Goal: Information Seeking & Learning: Learn about a topic

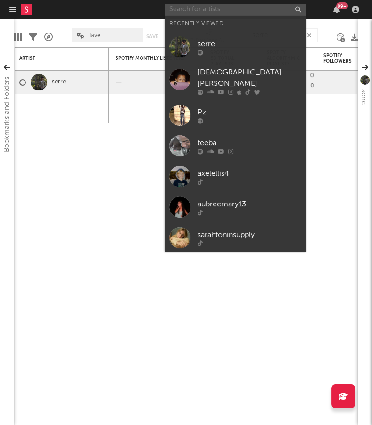
click at [195, 9] on input "text" at bounding box center [235, 10] width 141 height 12
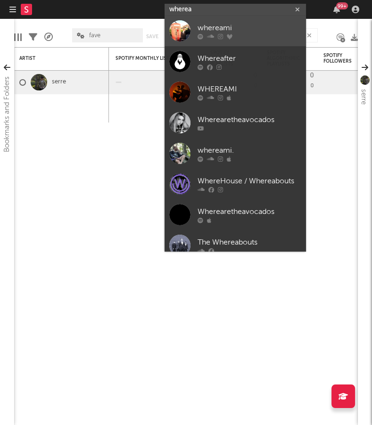
type input "wherea"
click at [244, 29] on div "whereami" at bounding box center [250, 28] width 104 height 11
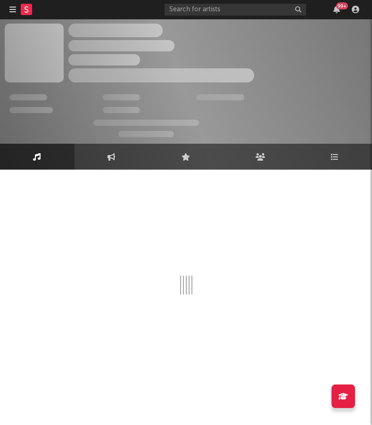
select select "1w"
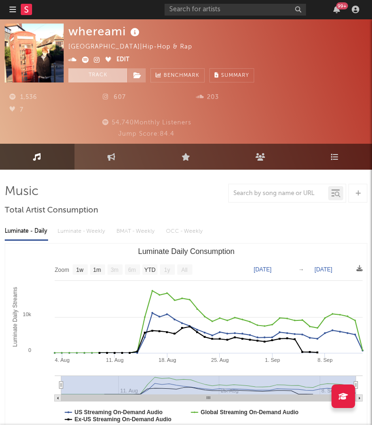
click at [104, 74] on button "Track" at bounding box center [97, 75] width 59 height 14
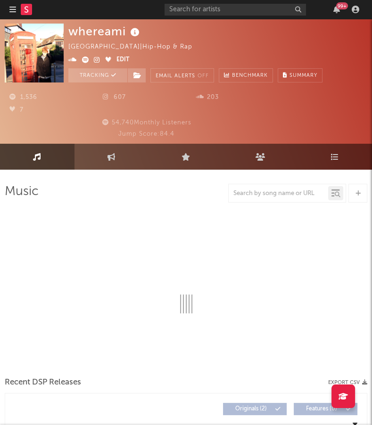
select select "1w"
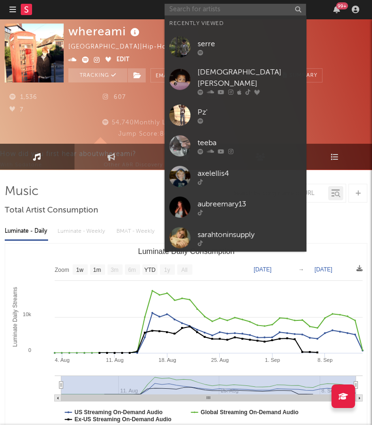
click at [202, 10] on input "text" at bounding box center [235, 10] width 141 height 12
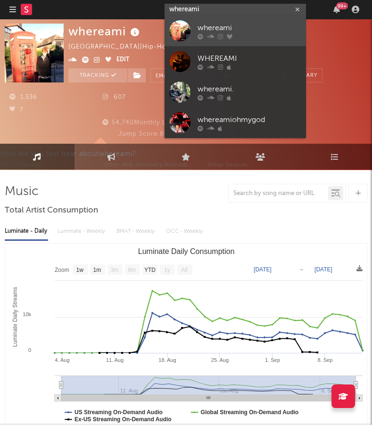
type input "whereami"
click at [236, 27] on div "whereami" at bounding box center [250, 28] width 104 height 11
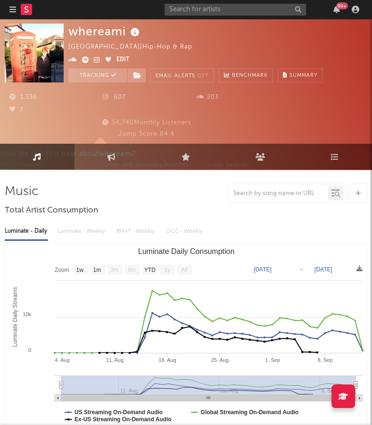
click at [12, 9] on icon "button" at bounding box center [12, 10] width 7 height 8
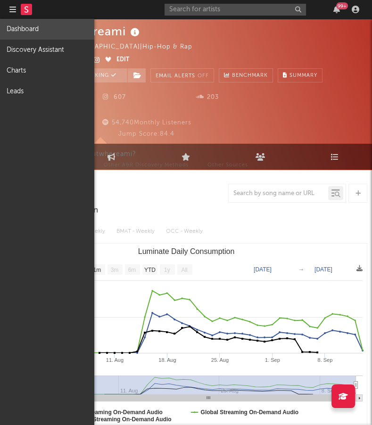
click at [19, 27] on link "Dashboard" at bounding box center [47, 29] width 94 height 21
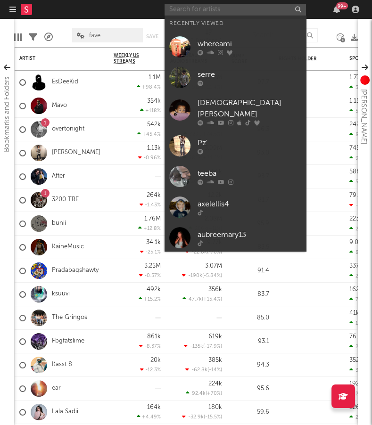
click at [251, 8] on input "text" at bounding box center [235, 10] width 141 height 12
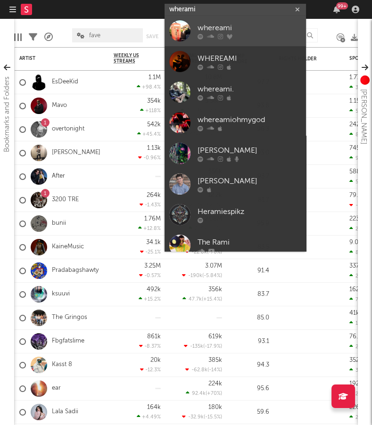
type input "wherami"
click at [259, 27] on div "whereami" at bounding box center [250, 28] width 104 height 11
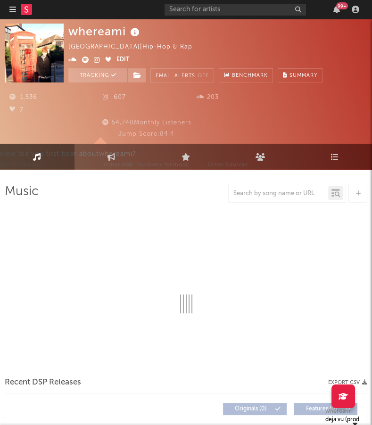
select select "1w"
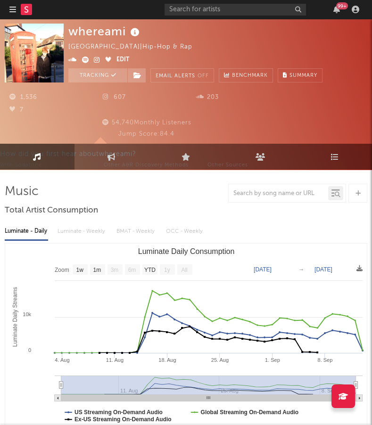
click at [31, 11] on rect at bounding box center [26, 9] width 11 height 11
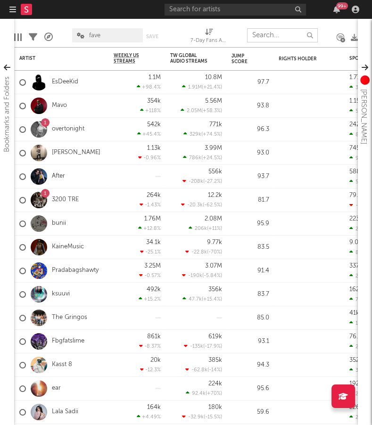
click at [271, 41] on input "text" at bounding box center [282, 35] width 71 height 14
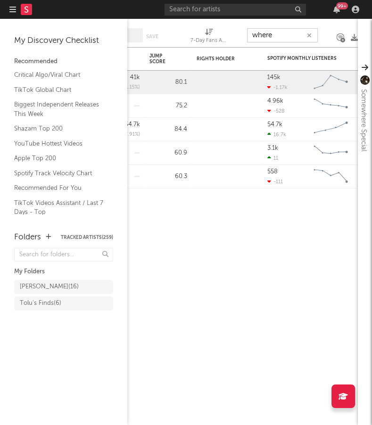
type input "where"
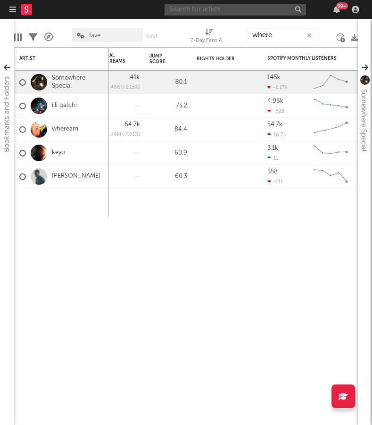
click at [246, 11] on input "text" at bounding box center [235, 10] width 141 height 12
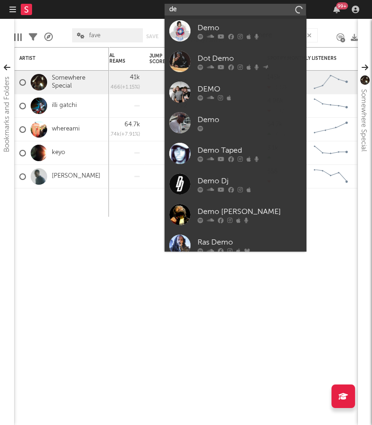
type input "d"
